Goal: Transaction & Acquisition: Purchase product/service

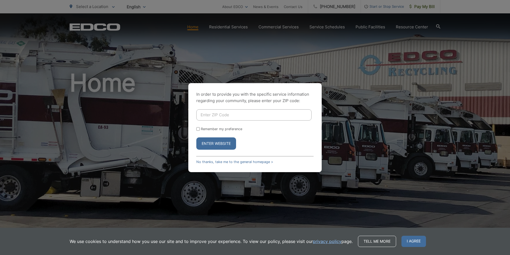
click at [207, 114] on input "Enter ZIP Code" at bounding box center [253, 114] width 115 height 11
type input "91941"
click at [196, 137] on button "Enter Website" at bounding box center [216, 143] width 40 height 12
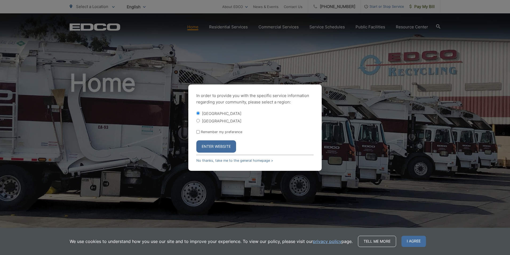
click at [222, 147] on button "Enter Website" at bounding box center [216, 146] width 40 height 12
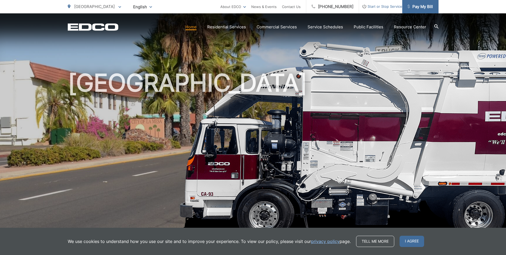
click at [433, 5] on span "Pay My Bill" at bounding box center [420, 6] width 25 height 6
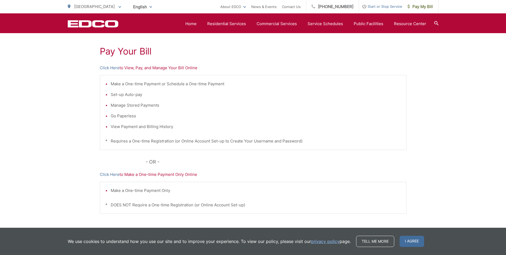
scroll to position [45, 0]
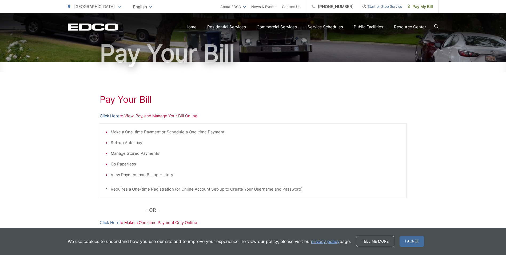
click at [107, 116] on link "Click Here" at bounding box center [110, 116] width 20 height 6
